Goal: Check status: Check status

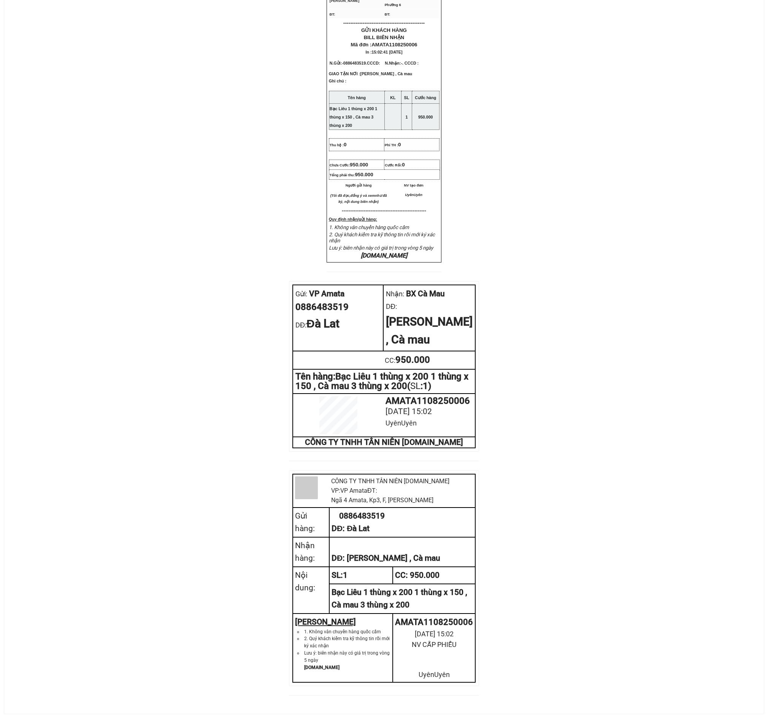
scroll to position [148, 0]
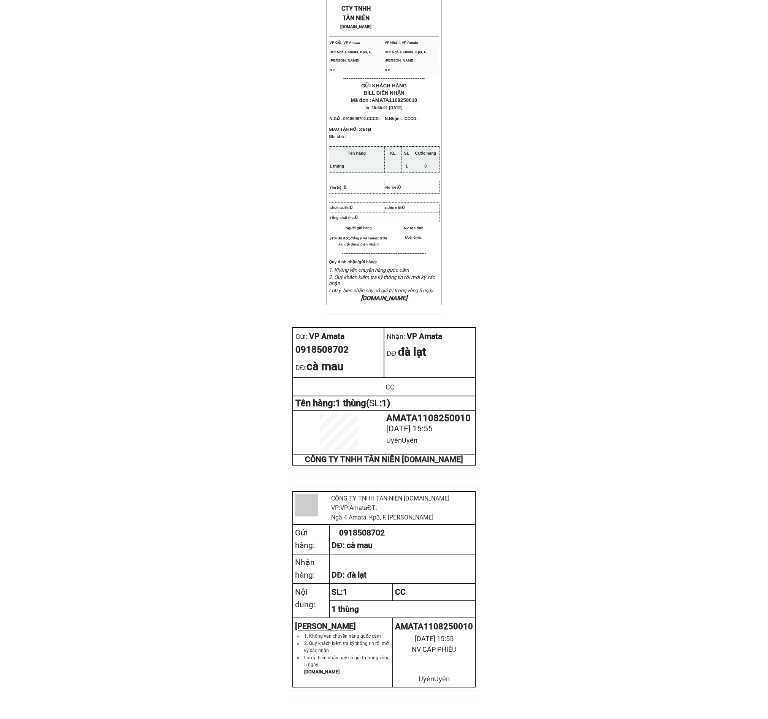
scroll to position [99, 0]
